Goal: Task Accomplishment & Management: Manage account settings

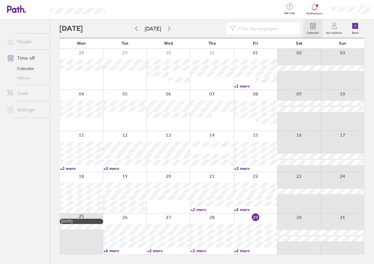
click at [75, 168] on link "+2 more" at bounding box center [81, 168] width 43 height 5
click at [115, 167] on link "+3 more" at bounding box center [125, 168] width 43 height 5
click at [170, 205] on div at bounding box center [168, 192] width 44 height 41
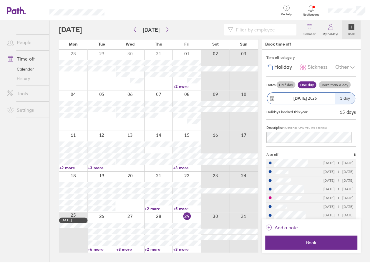
scroll to position [13, 0]
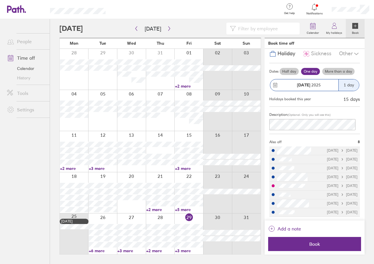
click at [99, 251] on link "+6 more" at bounding box center [103, 250] width 28 height 5
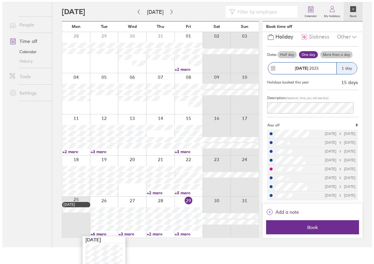
scroll to position [0, 0]
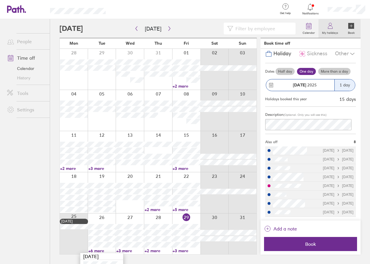
click at [329, 25] on circle at bounding box center [330, 24] width 3 height 3
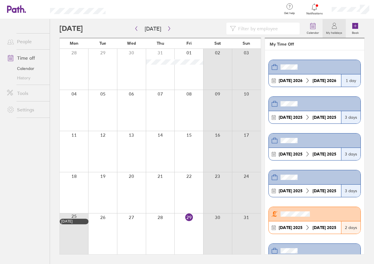
click at [302, 175] on header at bounding box center [315, 177] width 92 height 14
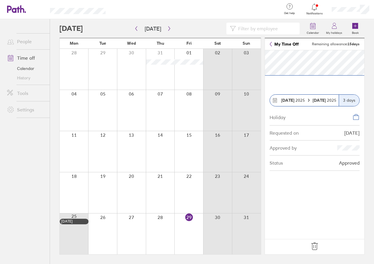
click at [273, 44] on link "My Time Off" at bounding box center [284, 44] width 29 height 5
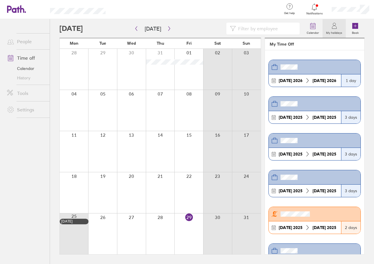
click at [304, 139] on header at bounding box center [315, 141] width 92 height 14
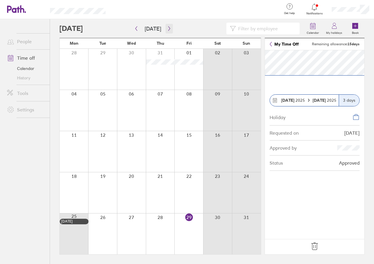
click at [168, 29] on icon "button" at bounding box center [169, 28] width 4 height 5
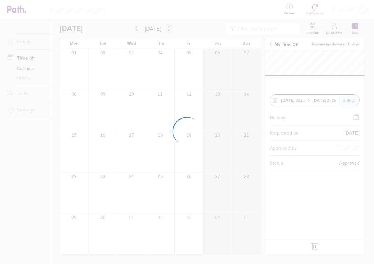
click at [168, 29] on div at bounding box center [187, 132] width 374 height 264
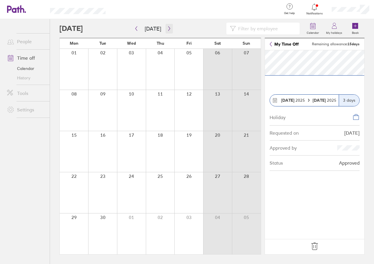
click at [168, 29] on icon "button" at bounding box center [169, 28] width 4 height 5
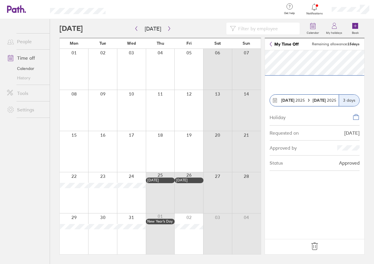
click at [78, 138] on div at bounding box center [74, 151] width 29 height 41
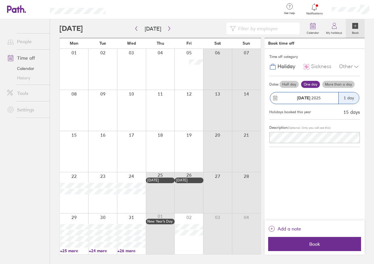
click at [336, 84] on label "More than a day" at bounding box center [338, 84] width 32 height 7
click at [0, 0] on input "More than a day" at bounding box center [0, 0] width 0 height 0
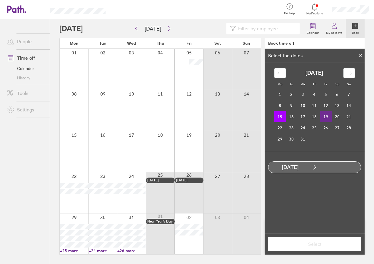
click at [327, 117] on td "19" at bounding box center [325, 116] width 11 height 11
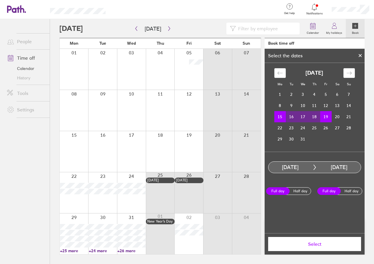
click at [313, 244] on span "Select" at bounding box center [314, 243] width 85 height 5
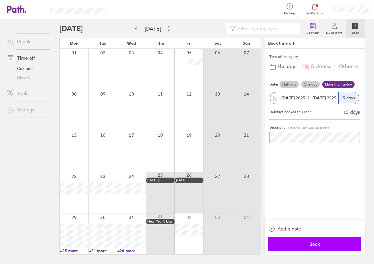
click at [326, 243] on span "Book" at bounding box center [314, 243] width 85 height 5
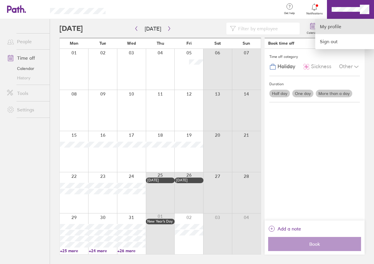
click at [327, 24] on link "My profile" at bounding box center [344, 26] width 59 height 15
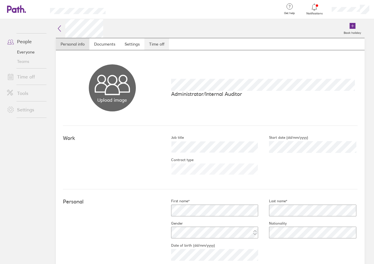
click at [152, 43] on link "Time off" at bounding box center [156, 44] width 25 height 12
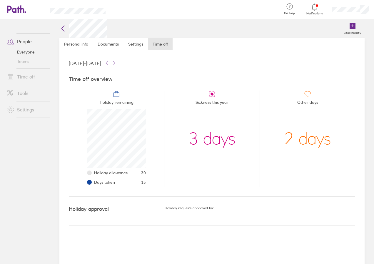
scroll to position [59, 59]
